Goal: Information Seeking & Learning: Learn about a topic

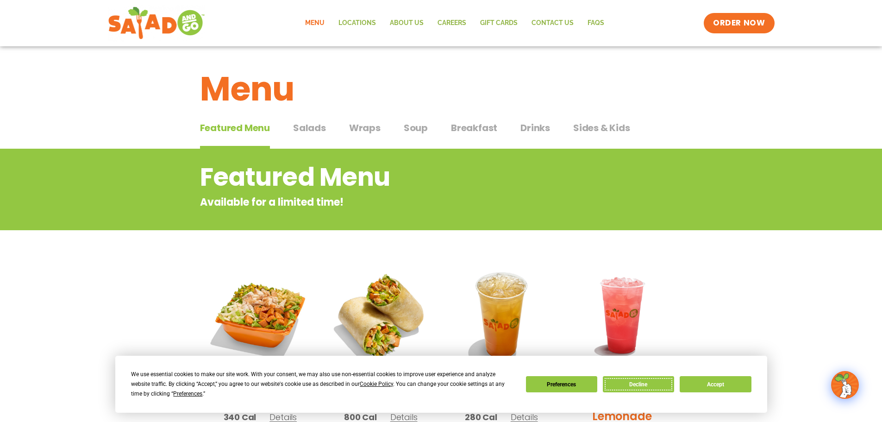
click at [640, 382] on button "Decline" at bounding box center [638, 384] width 71 height 16
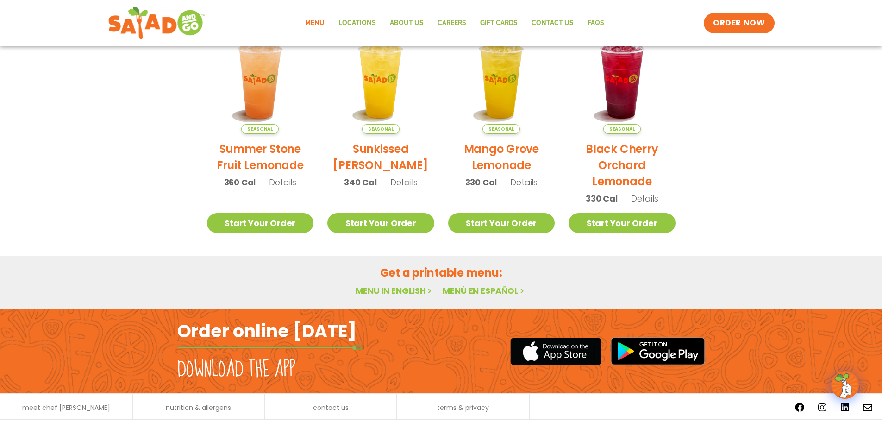
scroll to position [497, 0]
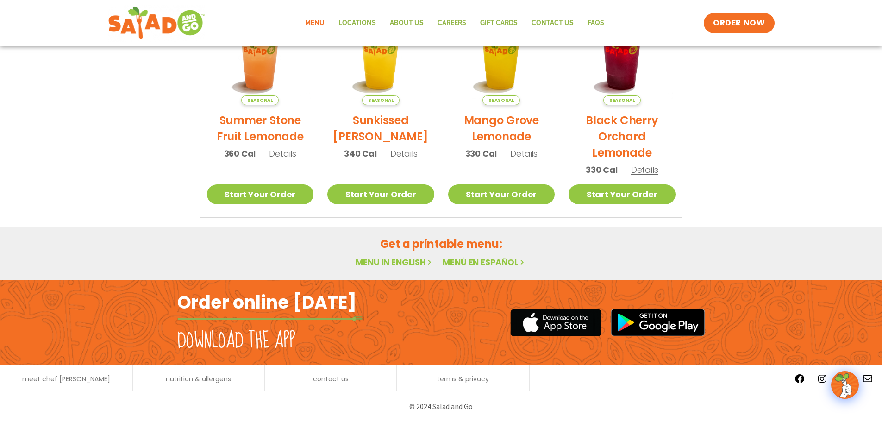
click at [396, 262] on link "Menu in English" at bounding box center [395, 262] width 78 height 12
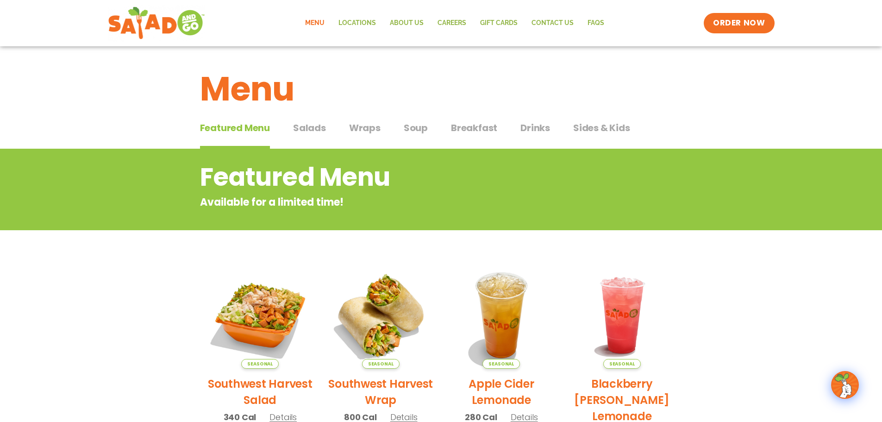
click at [312, 130] on span "Salads" at bounding box center [309, 128] width 33 height 14
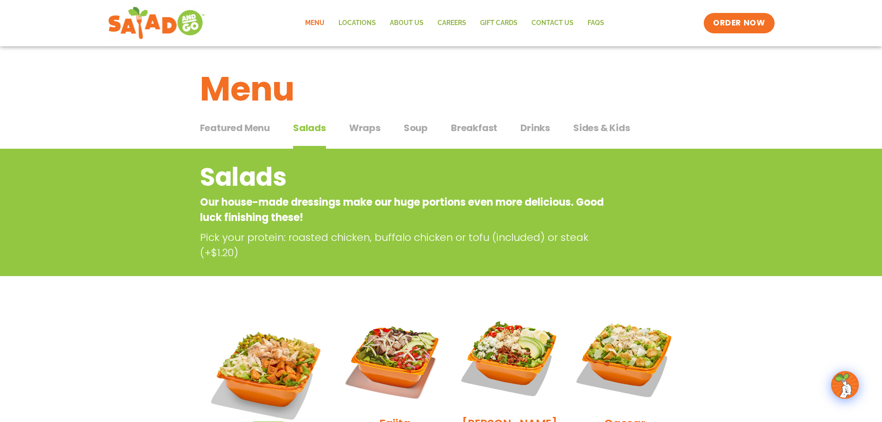
click at [367, 128] on span "Wraps" at bounding box center [364, 128] width 31 height 14
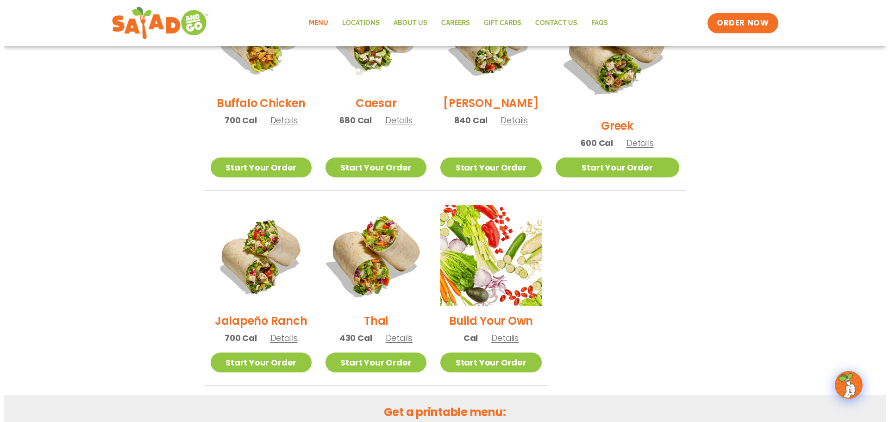
scroll to position [556, 0]
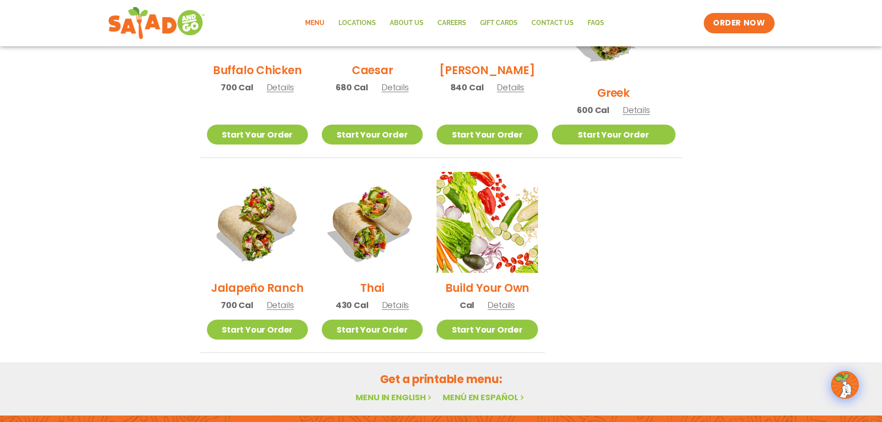
click at [407, 299] on span "Details" at bounding box center [395, 305] width 27 height 12
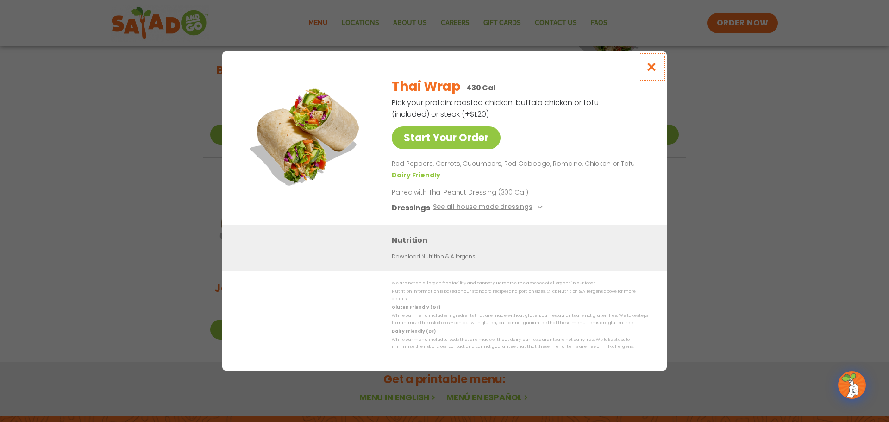
click at [652, 71] on icon "Close modal" at bounding box center [652, 67] width 12 height 10
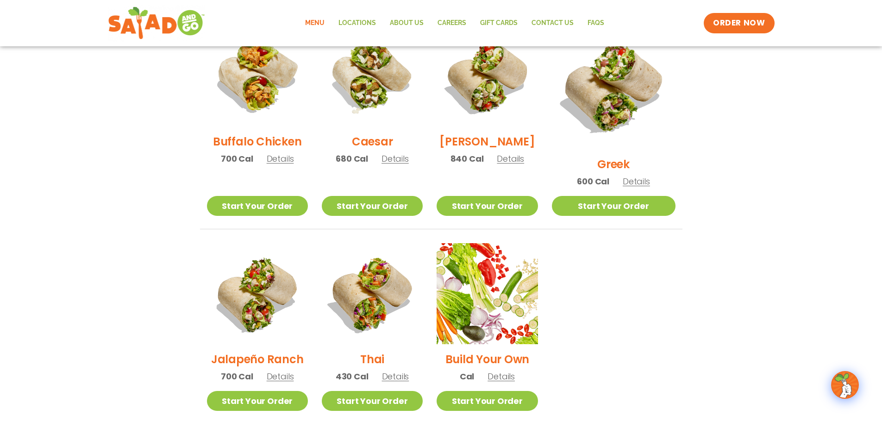
scroll to position [475, 0]
